Goal: Task Accomplishment & Management: Use online tool/utility

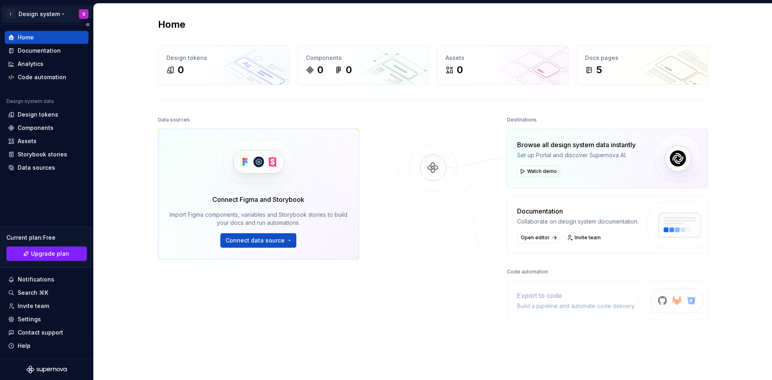
click at [39, 14] on html "I Design system S Home Documentation Analytics Code automation Design system da…" at bounding box center [386, 190] width 772 height 380
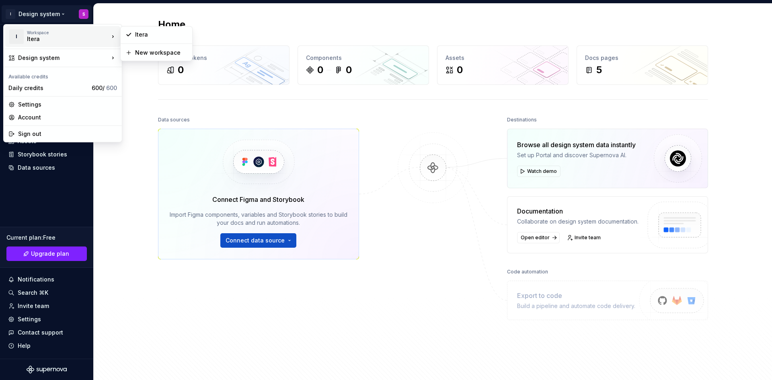
click at [38, 39] on div "Itera" at bounding box center [61, 39] width 68 height 8
click at [142, 34] on div "Itera" at bounding box center [161, 35] width 52 height 8
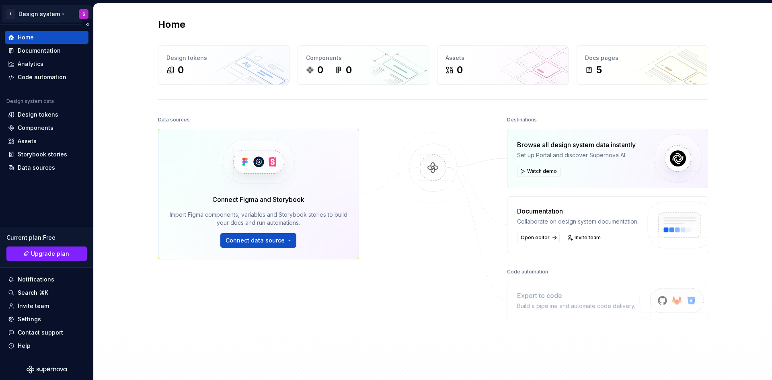
click at [45, 13] on html "I Design system S Home Documentation Analytics Code automation Design system da…" at bounding box center [386, 190] width 772 height 380
click at [9, 15] on html "I Design system S Home Documentation Analytics Code automation Design system da…" at bounding box center [386, 190] width 772 height 380
click at [10, 10] on html "I Design system S Home Documentation Analytics Code automation Design system da…" at bounding box center [386, 190] width 772 height 380
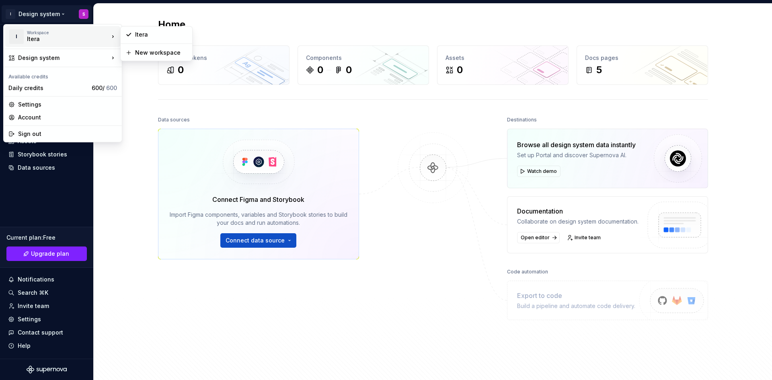
click at [121, 11] on html "I Design system S Home Documentation Analytics Code automation Design system da…" at bounding box center [386, 190] width 772 height 380
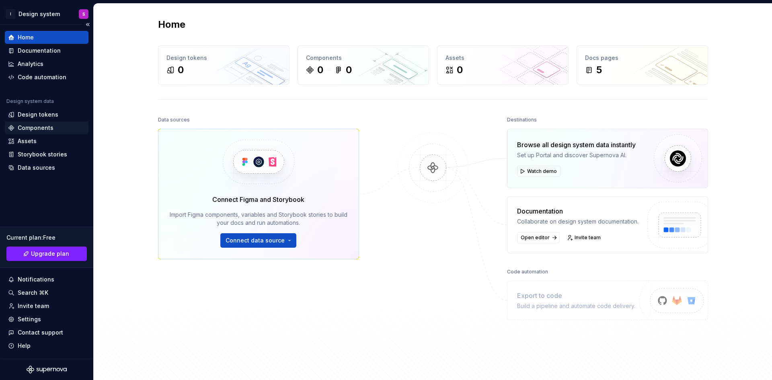
click at [47, 125] on div "Components" at bounding box center [36, 128] width 36 height 8
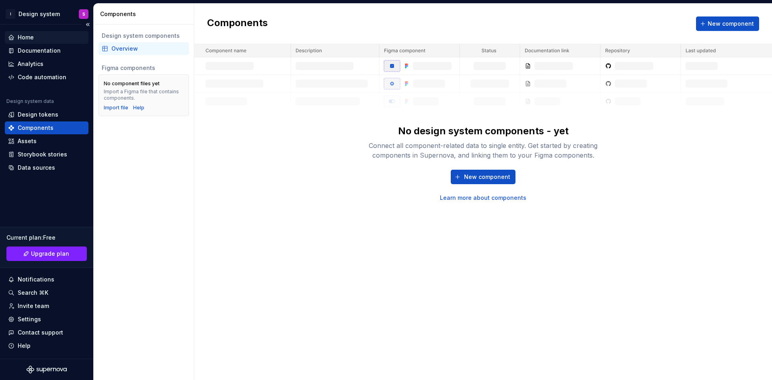
click at [20, 37] on div "Home" at bounding box center [26, 37] width 16 height 8
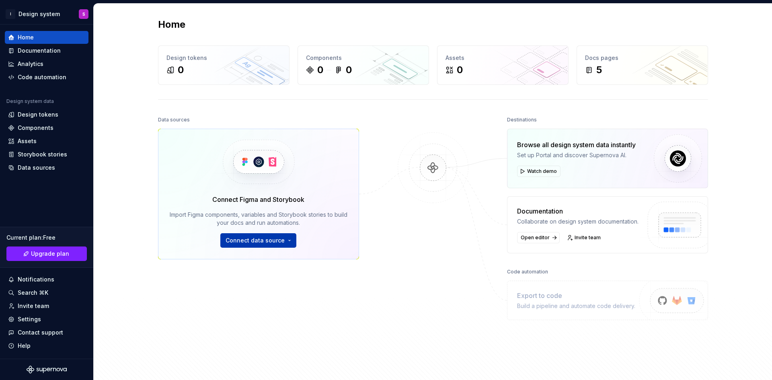
click at [266, 238] on span "Connect data source" at bounding box center [254, 240] width 59 height 8
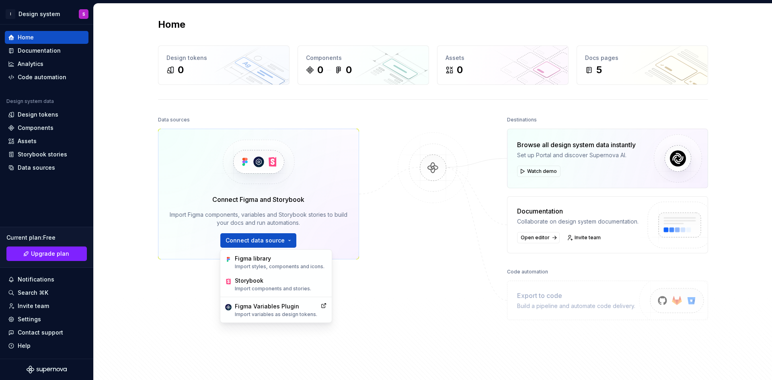
click at [131, 125] on div "Home Design tokens 0 Components 0 0 Assets 0 Docs pages 5 Data sources Connect …" at bounding box center [433, 196] width 678 height 385
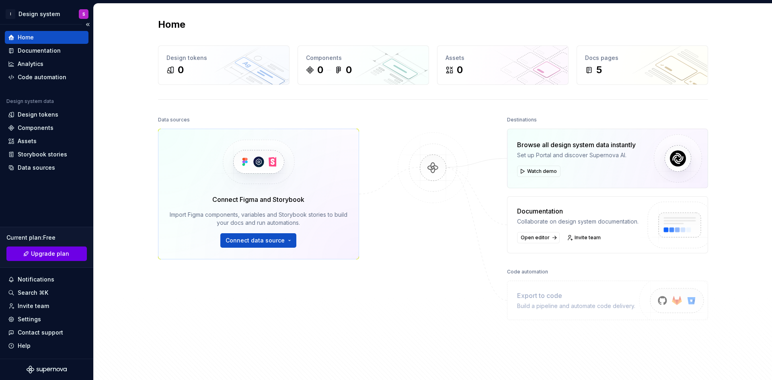
click at [56, 248] on link "Upgrade plan" at bounding box center [46, 253] width 80 height 14
click at [34, 111] on div "Design tokens" at bounding box center [38, 115] width 41 height 8
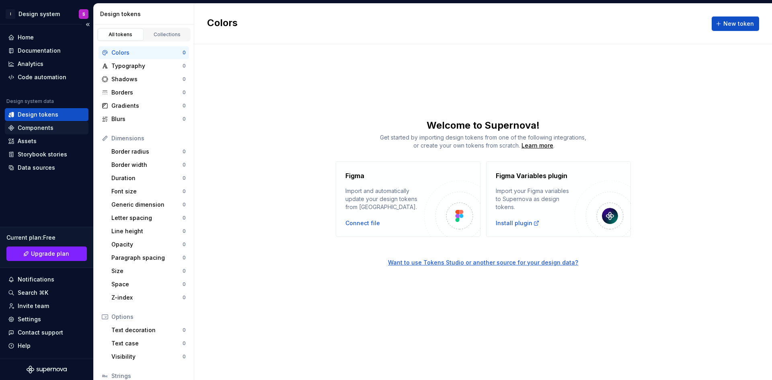
click at [42, 129] on div "Components" at bounding box center [36, 128] width 36 height 8
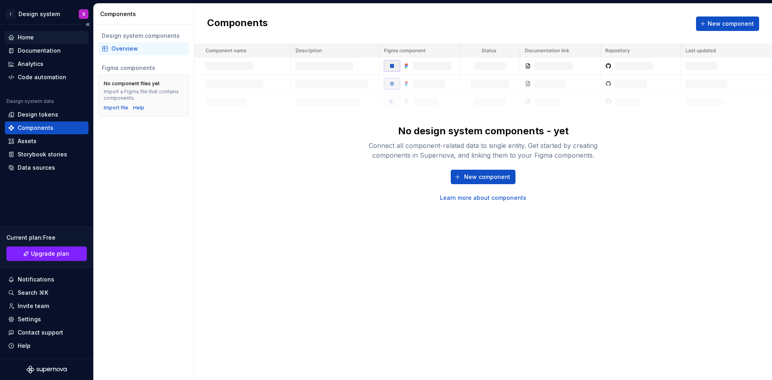
click at [50, 37] on div "Home" at bounding box center [46, 37] width 77 height 8
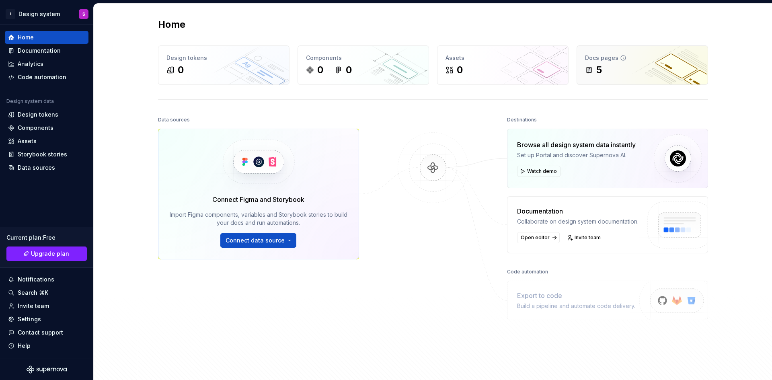
click at [600, 71] on div "5" at bounding box center [642, 69] width 115 height 13
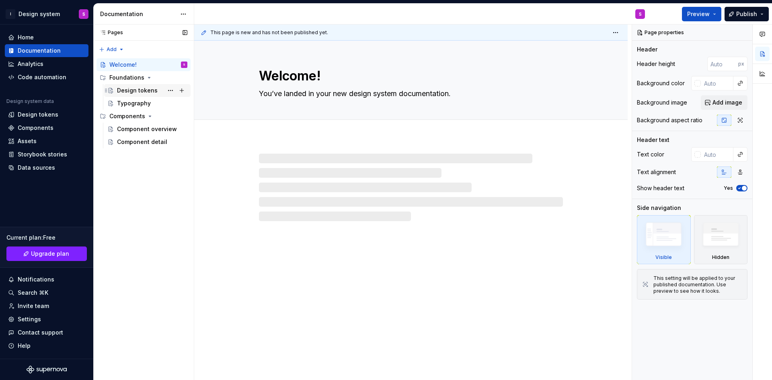
click at [141, 92] on div "Design tokens" at bounding box center [137, 90] width 41 height 8
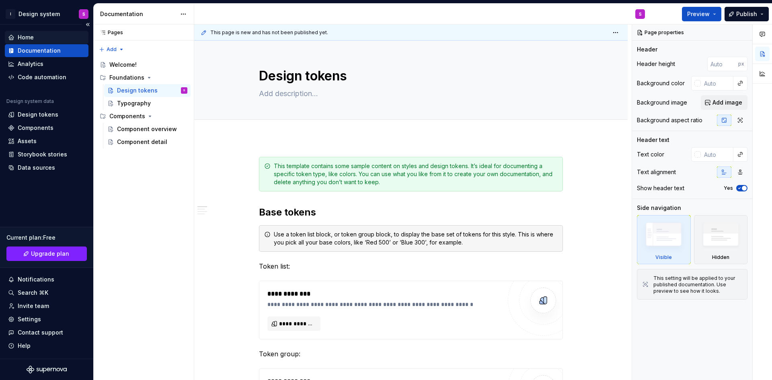
type textarea "*"
click at [25, 39] on div "Home" at bounding box center [26, 37] width 16 height 8
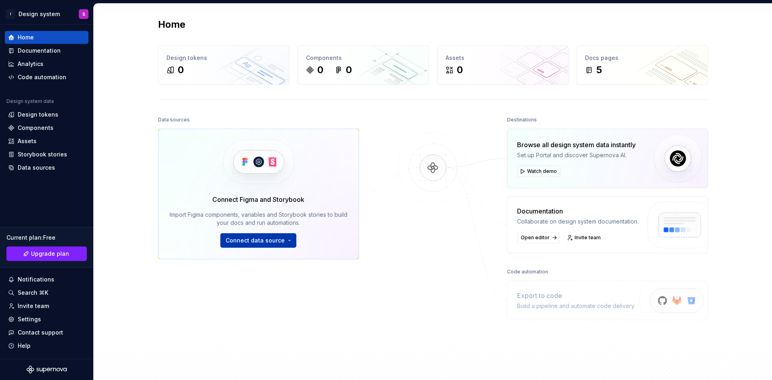
drag, startPoint x: 281, startPoint y: 248, endPoint x: 279, endPoint y: 245, distance: 4.6
click at [281, 248] on div "Connect Figma and Storybook Import Figma components, variables and Storybook st…" at bounding box center [258, 194] width 201 height 131
click at [279, 244] on button "Connect data source" at bounding box center [258, 240] width 76 height 14
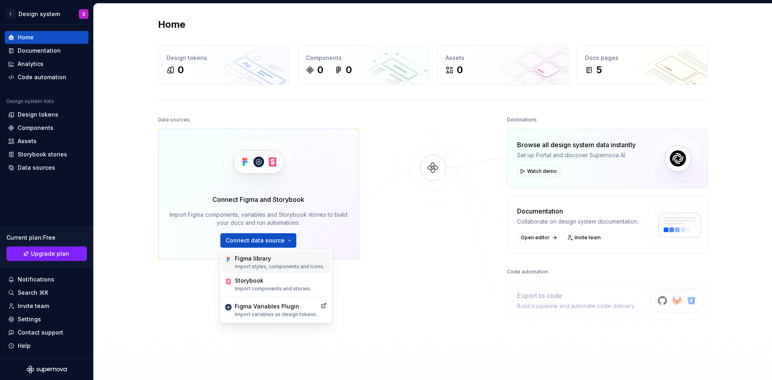
click at [265, 259] on div "Figma library" at bounding box center [280, 258] width 90 height 8
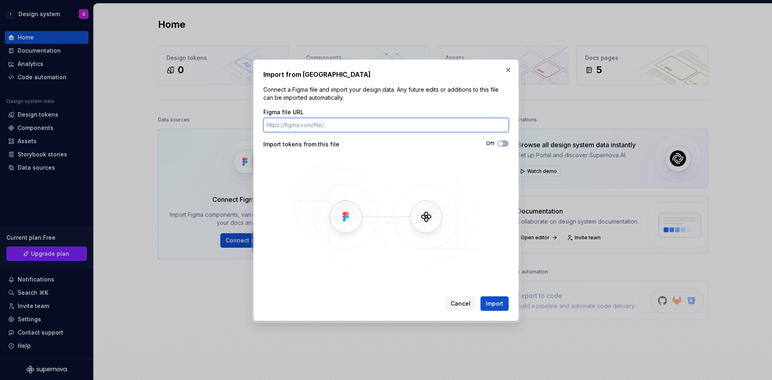
paste input "https://www.figma.com/design/OEHelnp3Snw9zNcOIp2OOl/Test---IT-tour---Dashboard-…"
type input "https://www.figma.com/design/OEHelnp3Snw9zNcOIp2OOl/Test---IT-tour---Dashboard-…"
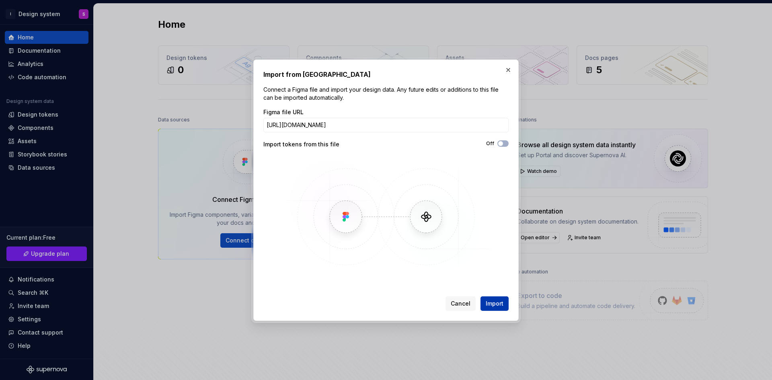
click at [494, 304] on span "Import" at bounding box center [494, 303] width 18 height 8
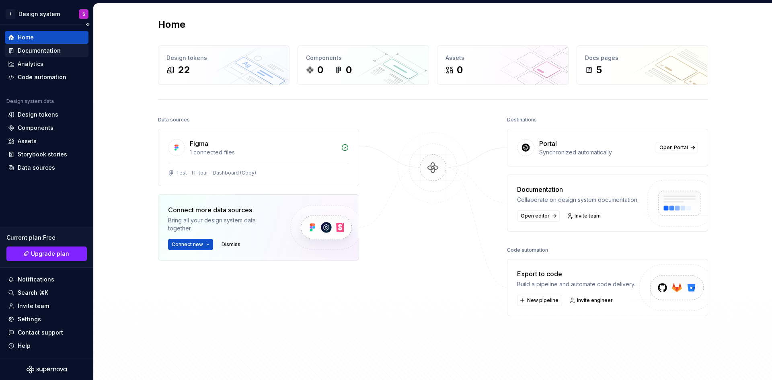
click at [49, 48] on div "Documentation" at bounding box center [39, 51] width 43 height 8
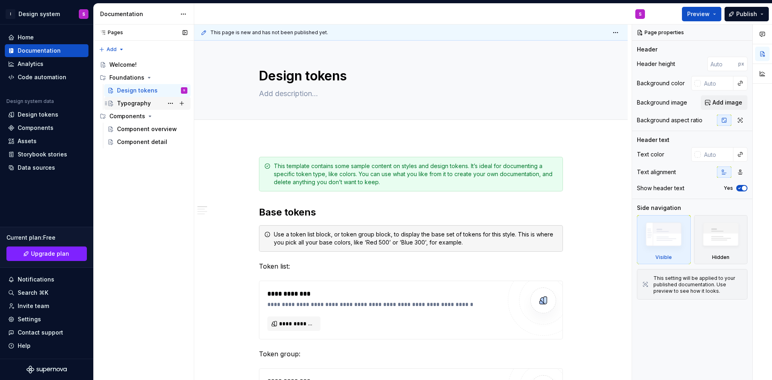
click at [136, 103] on div "Typography" at bounding box center [134, 103] width 34 height 8
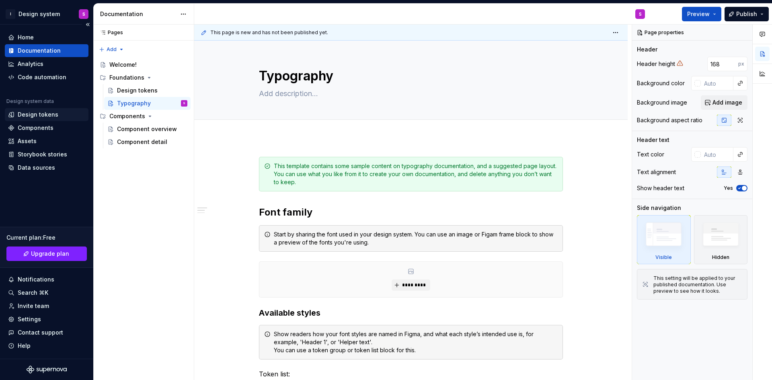
click at [33, 113] on div "Design tokens" at bounding box center [38, 115] width 41 height 8
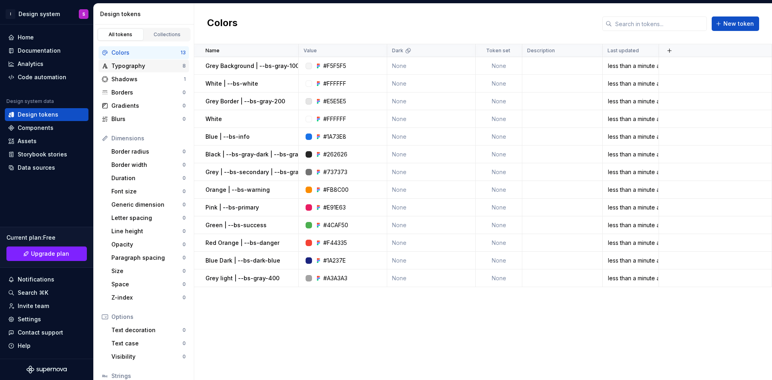
click at [140, 63] on div "Typography" at bounding box center [146, 66] width 71 height 8
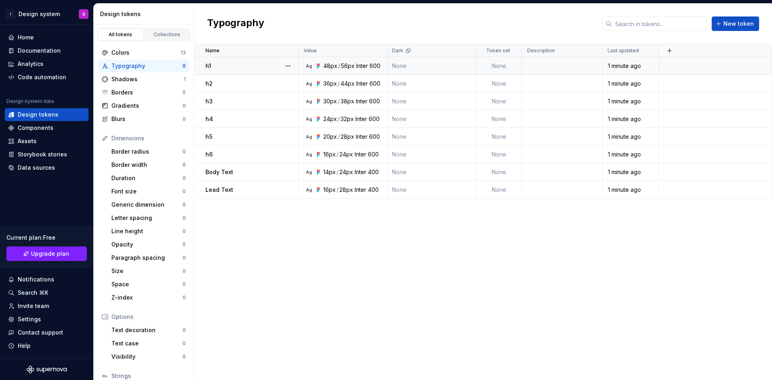
click at [225, 66] on div "h1" at bounding box center [251, 66] width 92 height 8
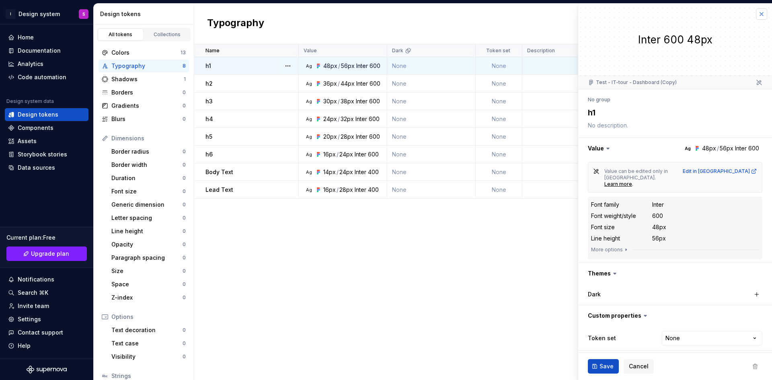
click at [757, 16] on button "button" at bounding box center [761, 13] width 11 height 11
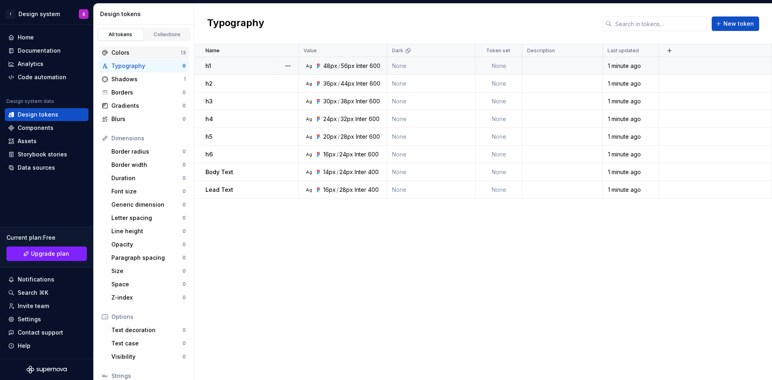
click at [126, 49] on div "Colors" at bounding box center [145, 53] width 69 height 8
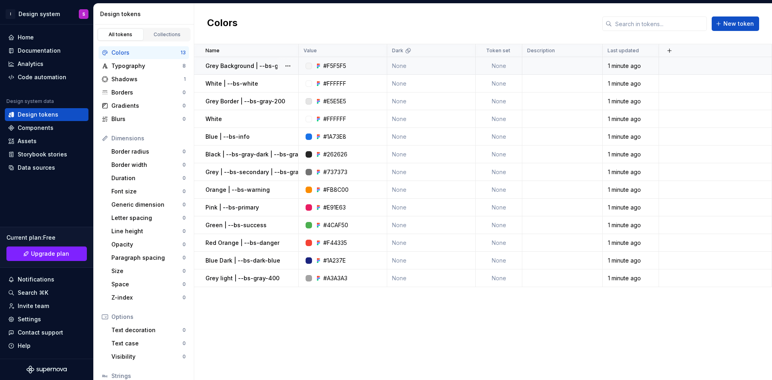
click at [253, 67] on p "Grey Background | --bs-gray-100" at bounding box center [252, 66] width 94 height 8
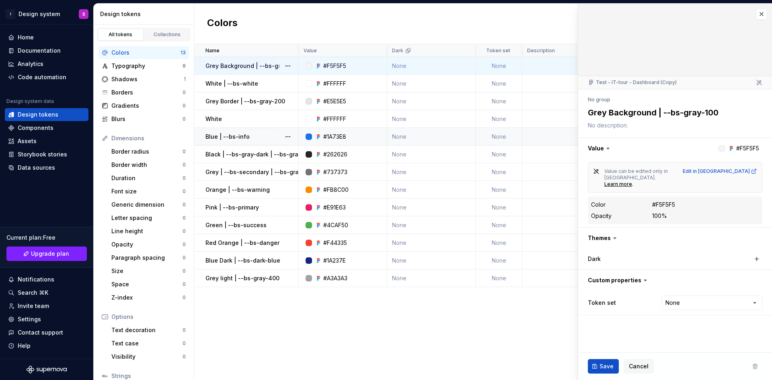
click at [237, 137] on p "Blue | --bs-info" at bounding box center [227, 137] width 44 height 8
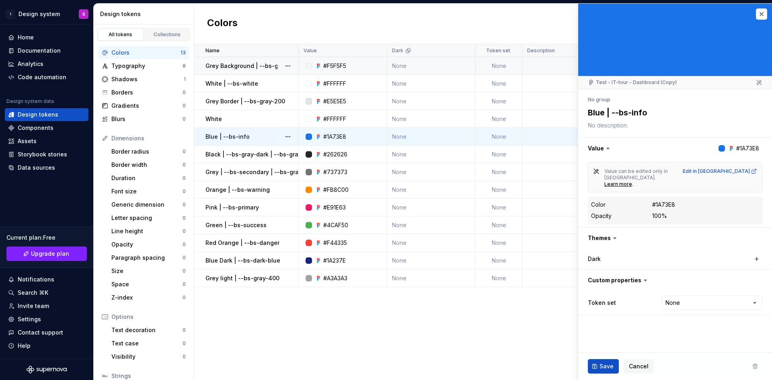
click at [364, 330] on div "Name Value Dark Token set Description Last updated Grey Background | --bs-gray-…" at bounding box center [483, 212] width 578 height 336
click at [136, 77] on div "Shadows" at bounding box center [147, 79] width 72 height 8
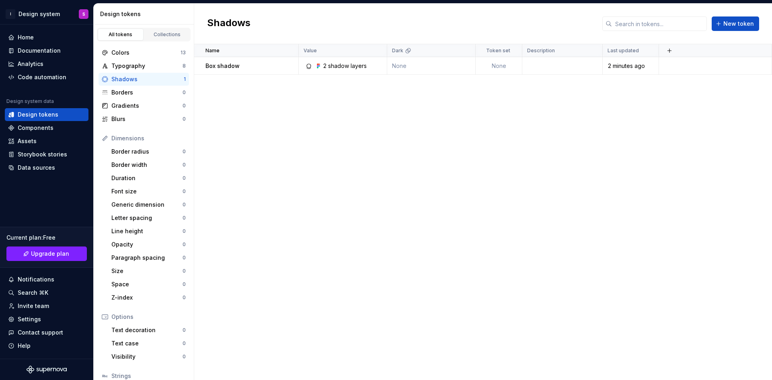
drag, startPoint x: 213, startPoint y: 69, endPoint x: 222, endPoint y: 67, distance: 9.9
click at [222, 67] on p "Box shadow" at bounding box center [222, 66] width 34 height 8
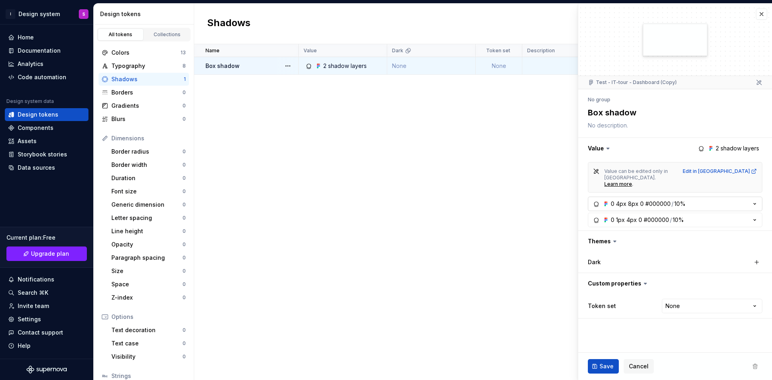
click at [628, 200] on div "8px" at bounding box center [633, 204] width 10 height 8
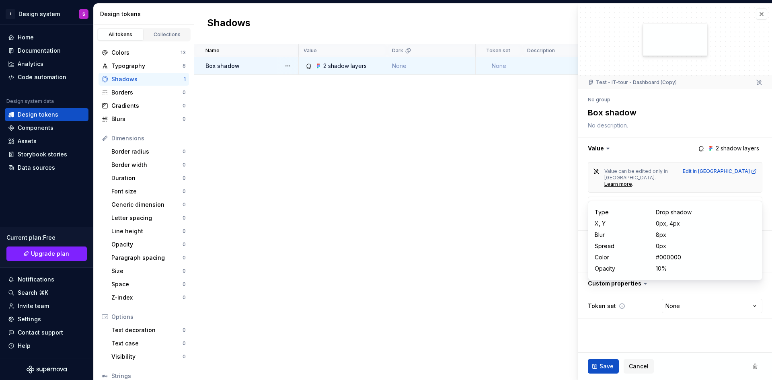
click at [638, 299] on div "Token set None **** **** ******** *********" at bounding box center [675, 306] width 174 height 14
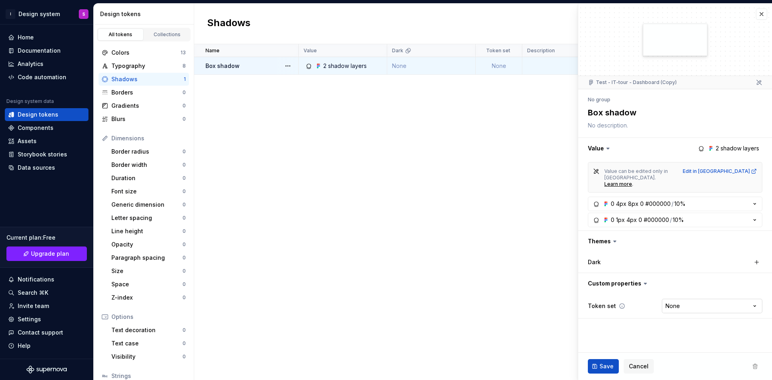
click at [684, 290] on html "I Design system S Home Documentation Analytics Code automation Design system da…" at bounding box center [386, 190] width 772 height 380
click at [633, 309] on html "I Design system S Home Documentation Analytics Code automation Design system da…" at bounding box center [386, 190] width 772 height 380
click at [604, 231] on button "button" at bounding box center [675, 241] width 194 height 21
click at [603, 258] on div "Dark" at bounding box center [628, 262] width 80 height 8
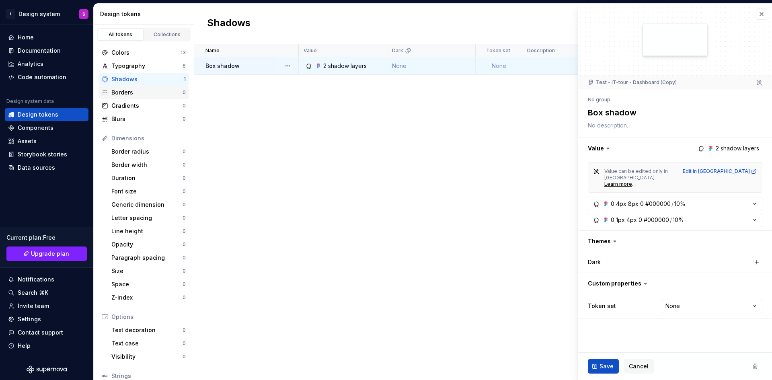
click at [154, 90] on div "Borders" at bounding box center [146, 92] width 71 height 8
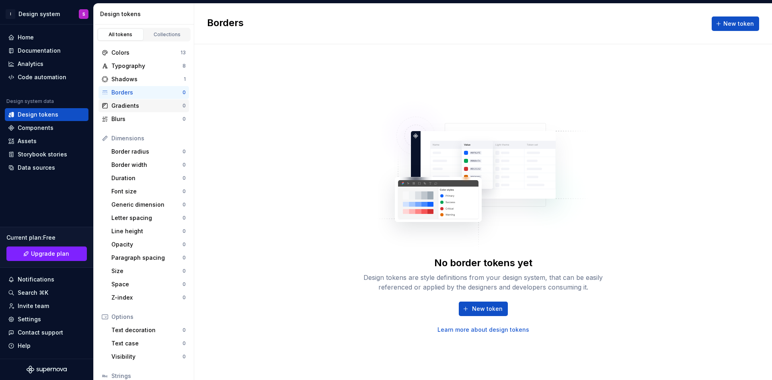
click at [127, 105] on div "Gradients" at bounding box center [146, 106] width 71 height 8
click at [125, 122] on div "Blurs" at bounding box center [146, 119] width 71 height 8
click at [139, 152] on div "Border radius" at bounding box center [146, 151] width 71 height 8
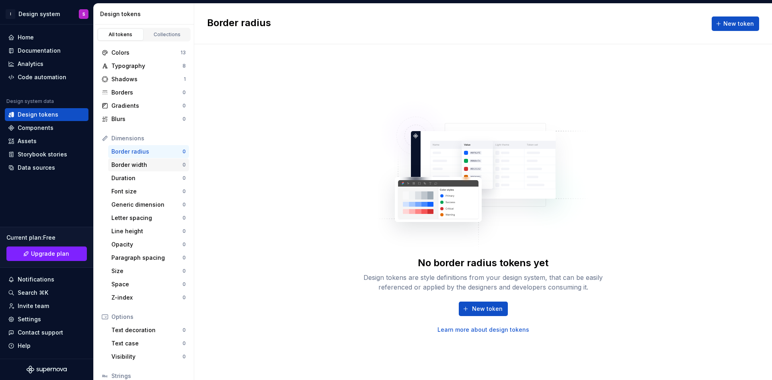
click at [142, 162] on div "Border width" at bounding box center [146, 165] width 71 height 8
click at [144, 175] on div "Duration" at bounding box center [146, 178] width 71 height 8
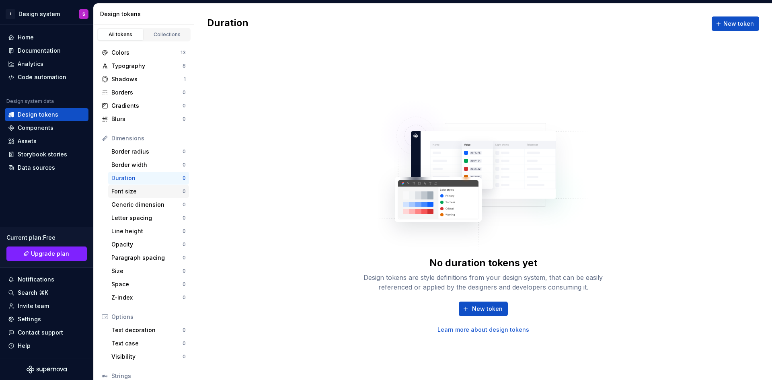
click at [141, 188] on div "Font size" at bounding box center [146, 191] width 71 height 8
click at [123, 70] on div "Typography" at bounding box center [146, 66] width 71 height 8
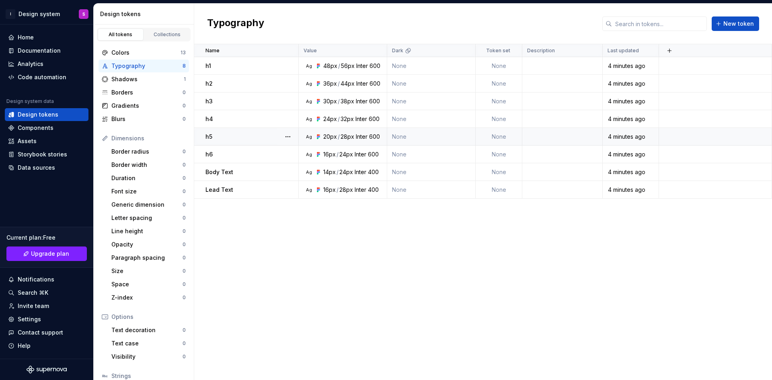
click at [336, 134] on div "20px" at bounding box center [330, 137] width 14 height 8
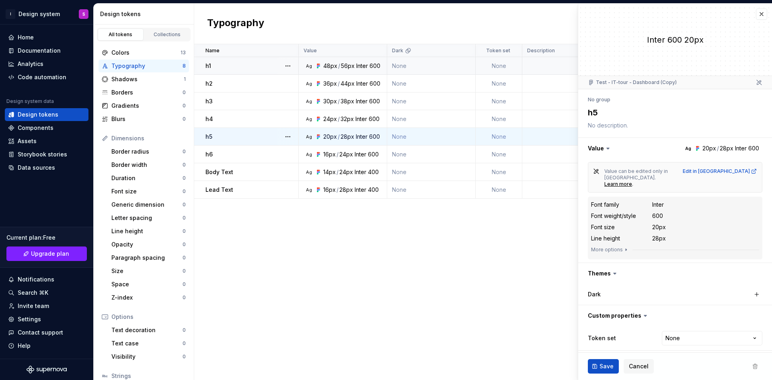
click at [338, 64] on div "/" at bounding box center [339, 66] width 2 height 8
type textarea "*"
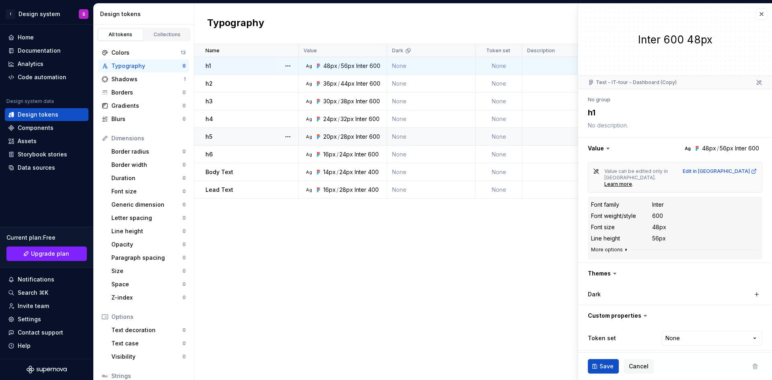
click at [619, 246] on button "More options" at bounding box center [610, 249] width 38 height 6
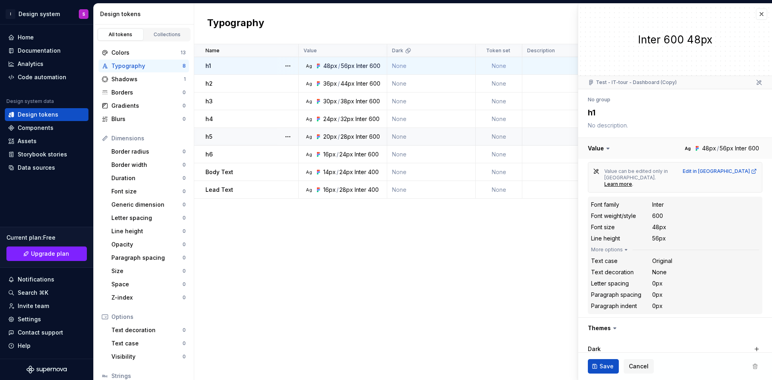
click at [723, 146] on button "button" at bounding box center [675, 148] width 194 height 21
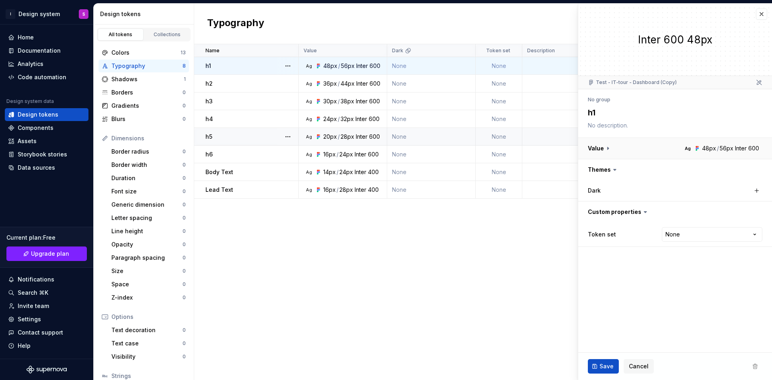
click at [723, 146] on button "button" at bounding box center [675, 148] width 194 height 21
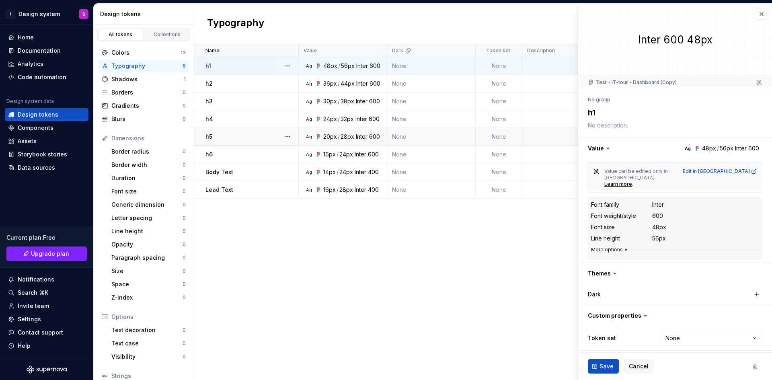
click at [625, 246] on icon "button" at bounding box center [626, 249] width 6 height 6
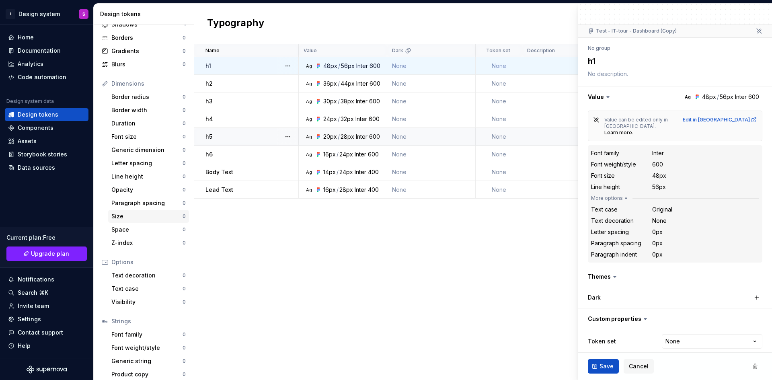
scroll to position [60, 0]
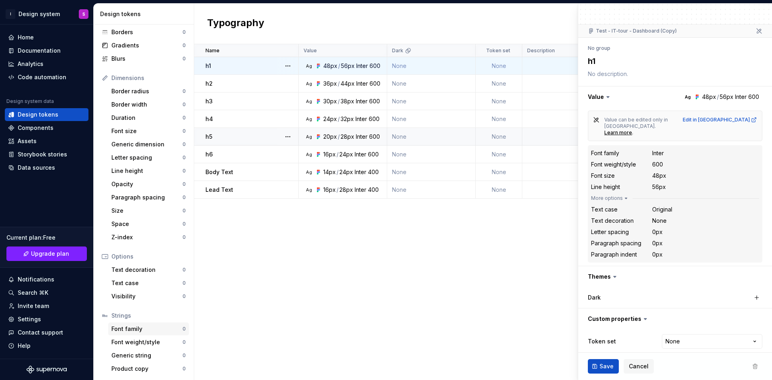
click at [129, 328] on div "Font family" at bounding box center [146, 329] width 71 height 8
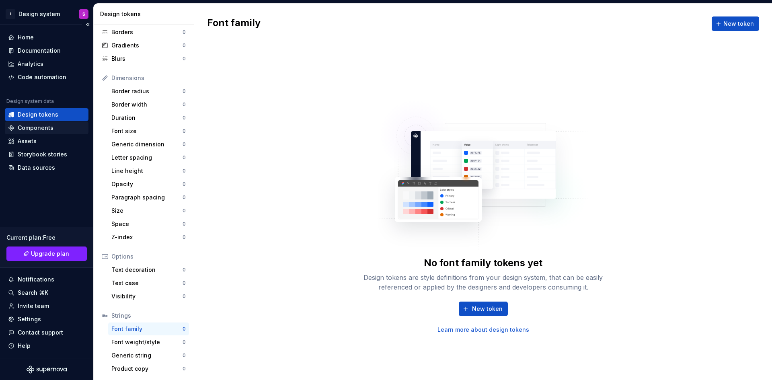
click at [47, 128] on div "Components" at bounding box center [36, 128] width 36 height 8
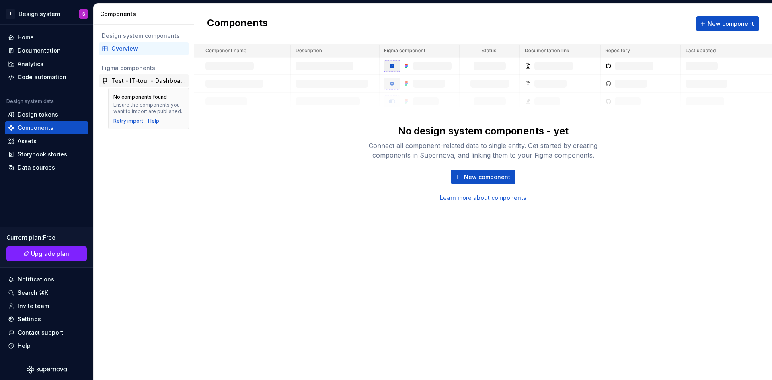
click at [133, 79] on div "Test - IT-tour - Dashboard (Copy)" at bounding box center [148, 81] width 74 height 8
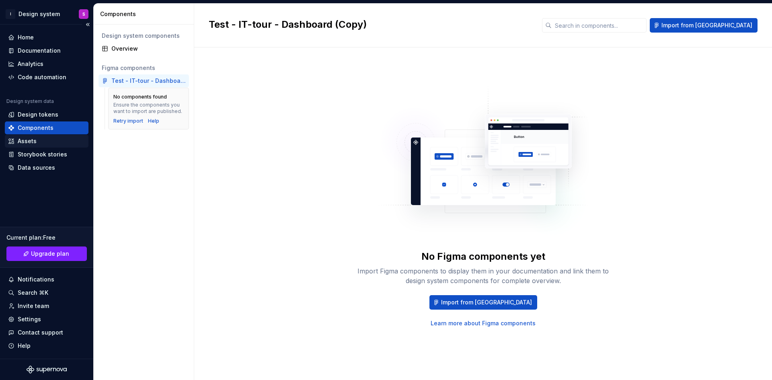
click at [33, 141] on div "Assets" at bounding box center [27, 141] width 19 height 8
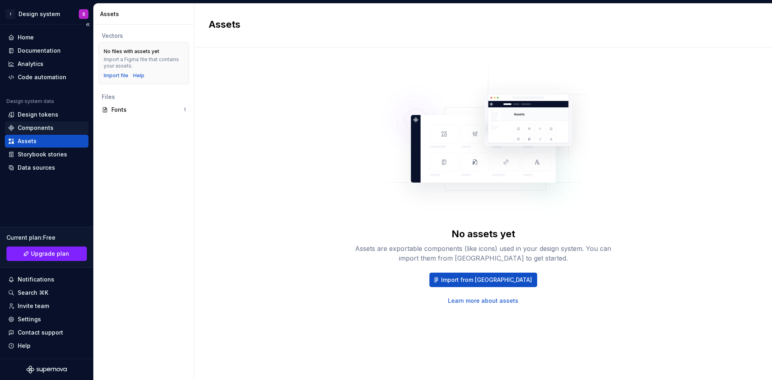
click at [44, 126] on div "Components" at bounding box center [36, 128] width 36 height 8
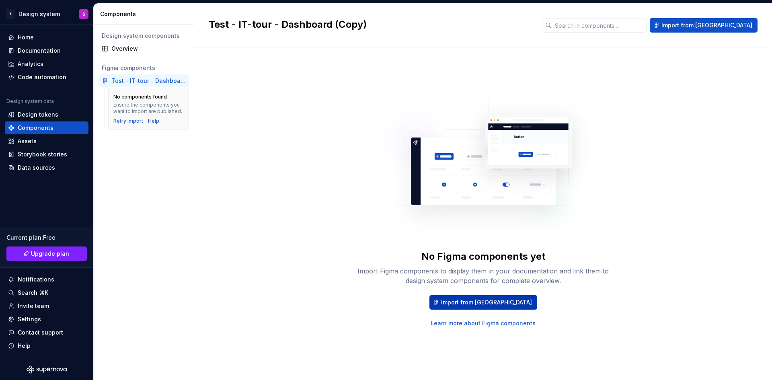
click at [492, 305] on span "Import from Figma" at bounding box center [486, 302] width 91 height 8
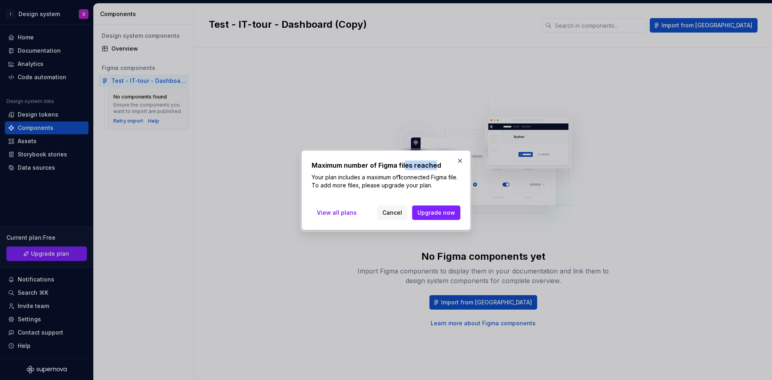
drag, startPoint x: 406, startPoint y: 165, endPoint x: 437, endPoint y: 165, distance: 31.3
click at [436, 165] on h2 "Maximum number of Figma files reached" at bounding box center [385, 165] width 149 height 10
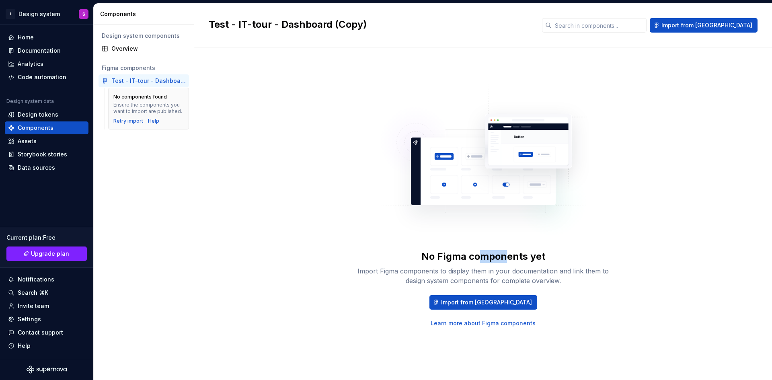
drag, startPoint x: 481, startPoint y: 258, endPoint x: 508, endPoint y: 253, distance: 28.3
click at [508, 253] on div "No Figma components yet" at bounding box center [483, 256] width 124 height 13
click at [508, 252] on div "No Figma components yet" at bounding box center [483, 256] width 124 height 13
click at [726, 26] on span "Import from Figma" at bounding box center [706, 25] width 91 height 8
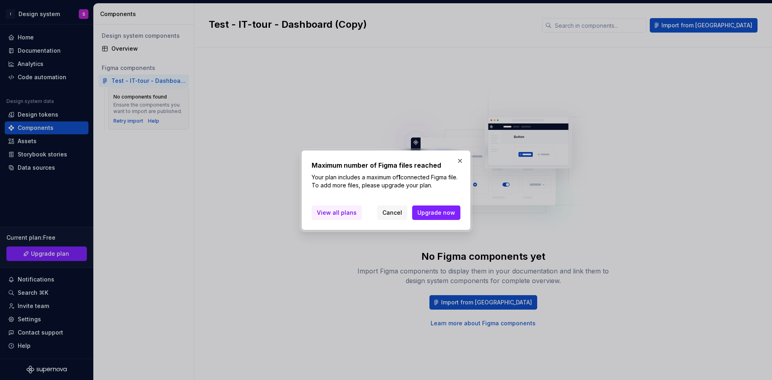
click at [339, 209] on span "View all plans" at bounding box center [337, 213] width 40 height 8
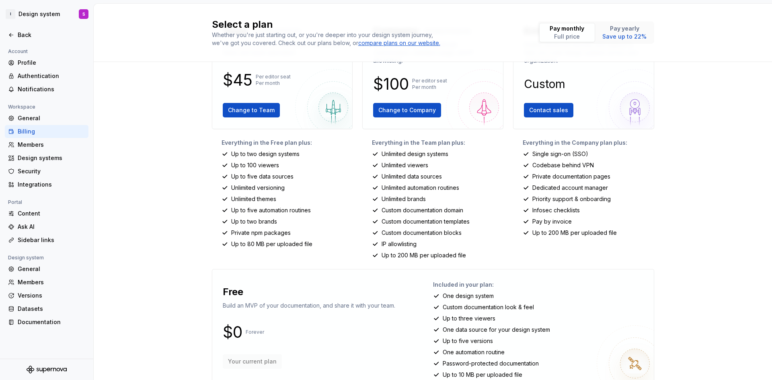
scroll to position [77, 0]
